Goal: Task Accomplishment & Management: Complete application form

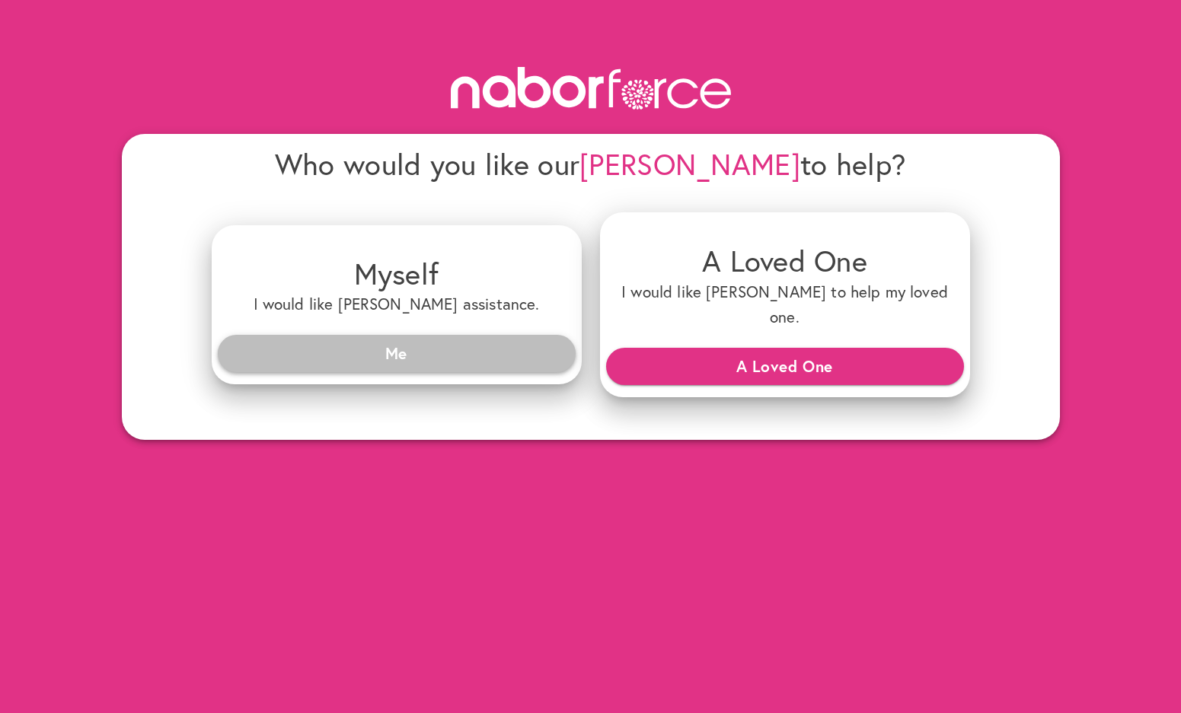
click at [422, 341] on span "Me" at bounding box center [396, 353] width 333 height 27
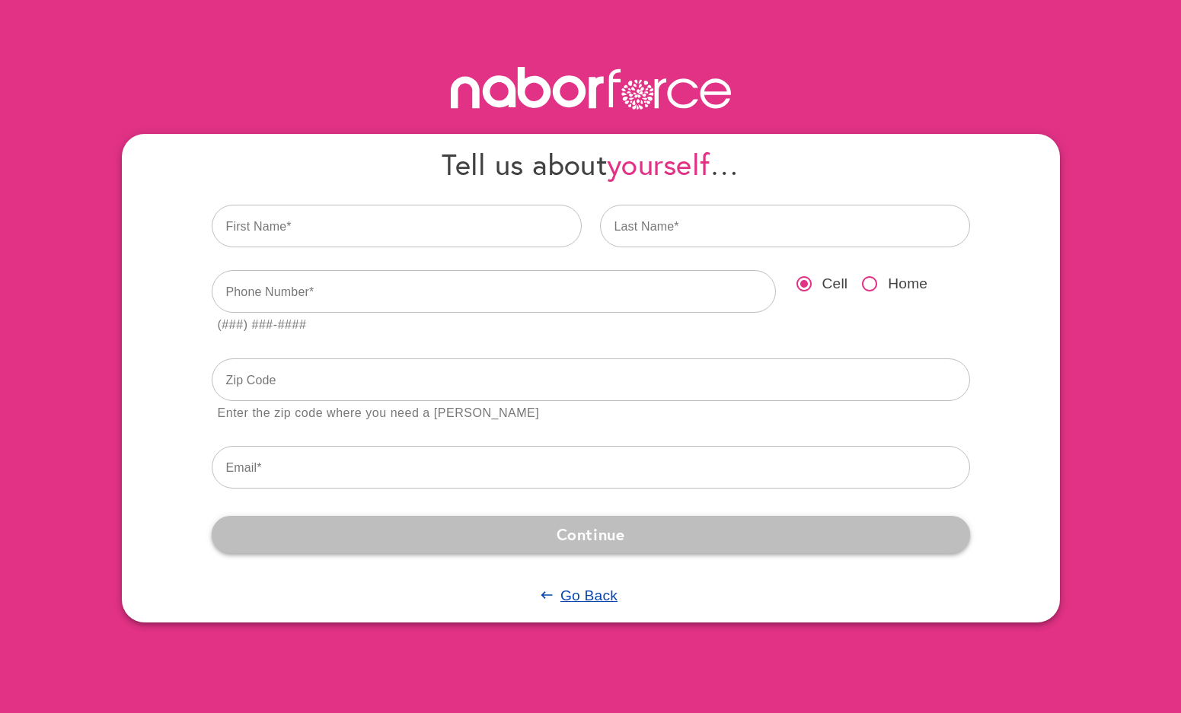
click at [511, 538] on span "Continue" at bounding box center [591, 534] width 734 height 27
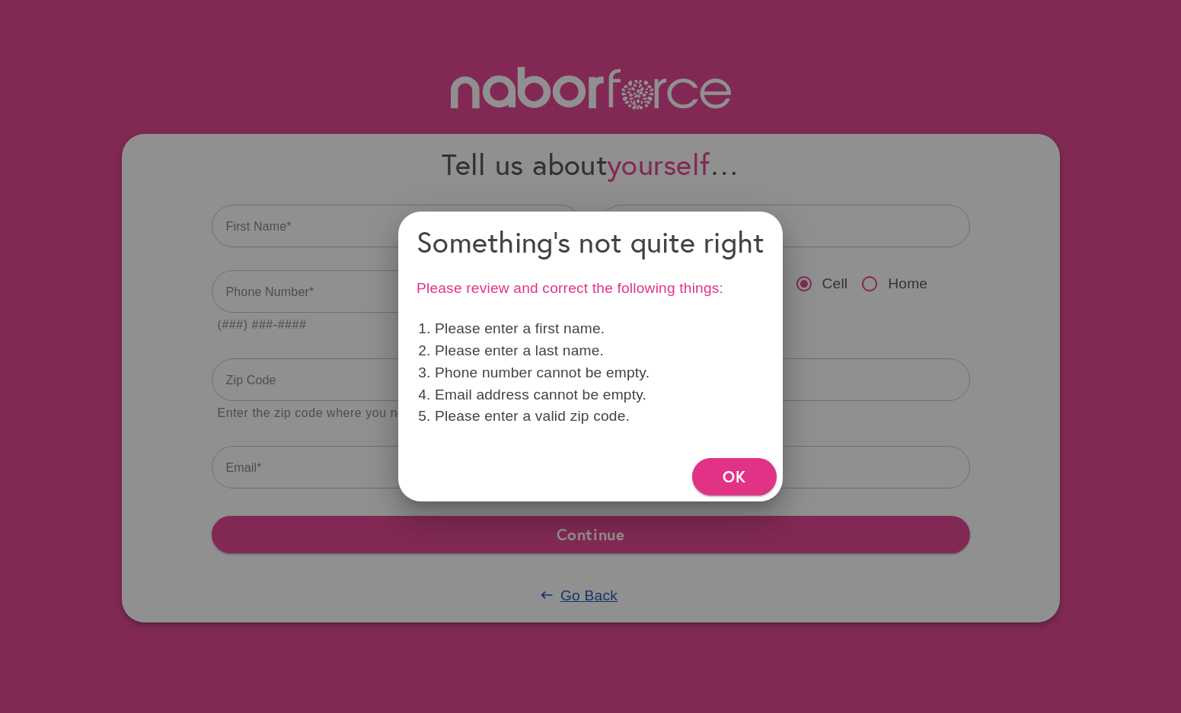
click at [722, 496] on div "OK" at bounding box center [590, 476] width 384 height 49
click at [726, 490] on span "OK" at bounding box center [734, 476] width 23 height 27
